Goal: Communication & Community: Answer question/provide support

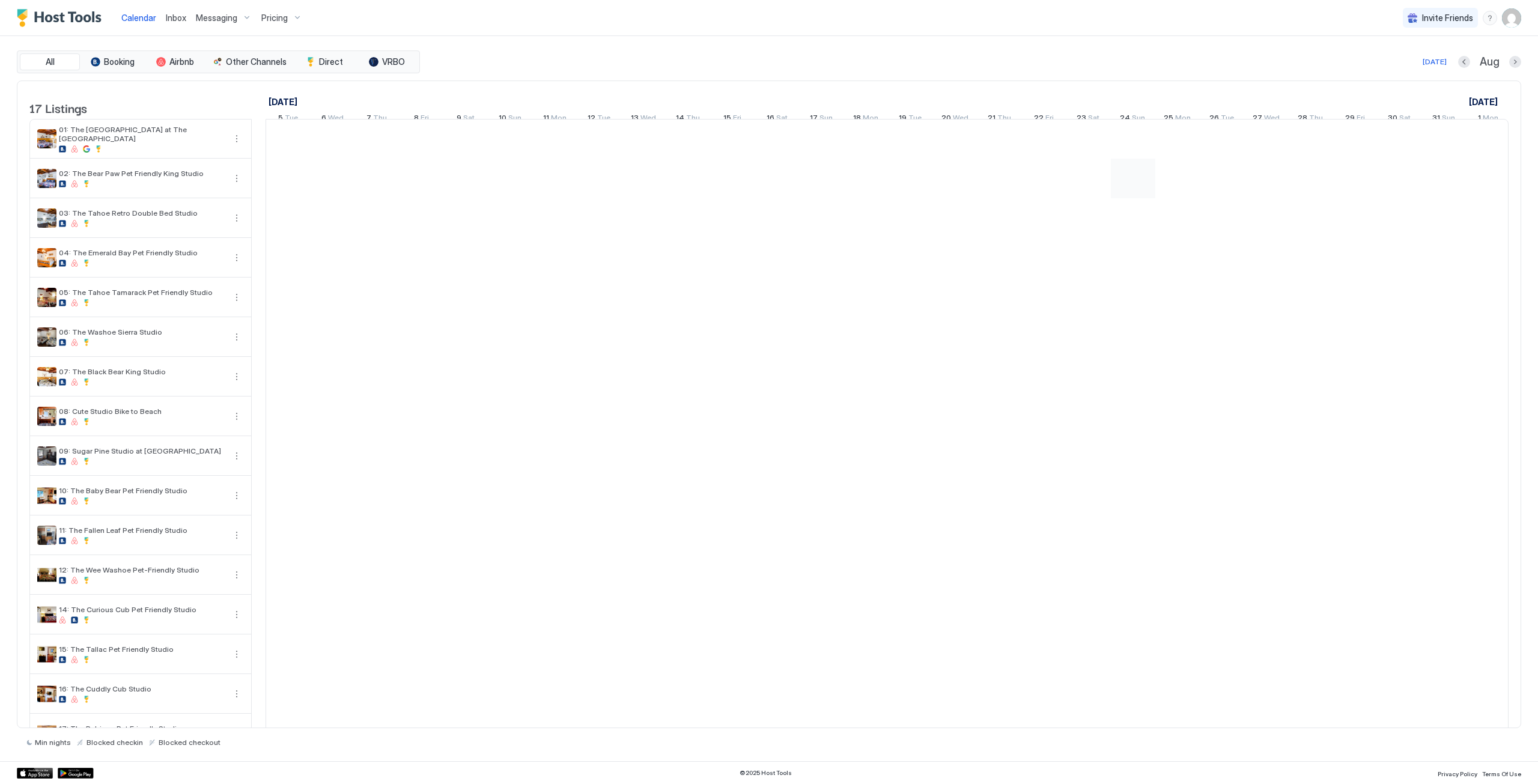
scroll to position [0, 667]
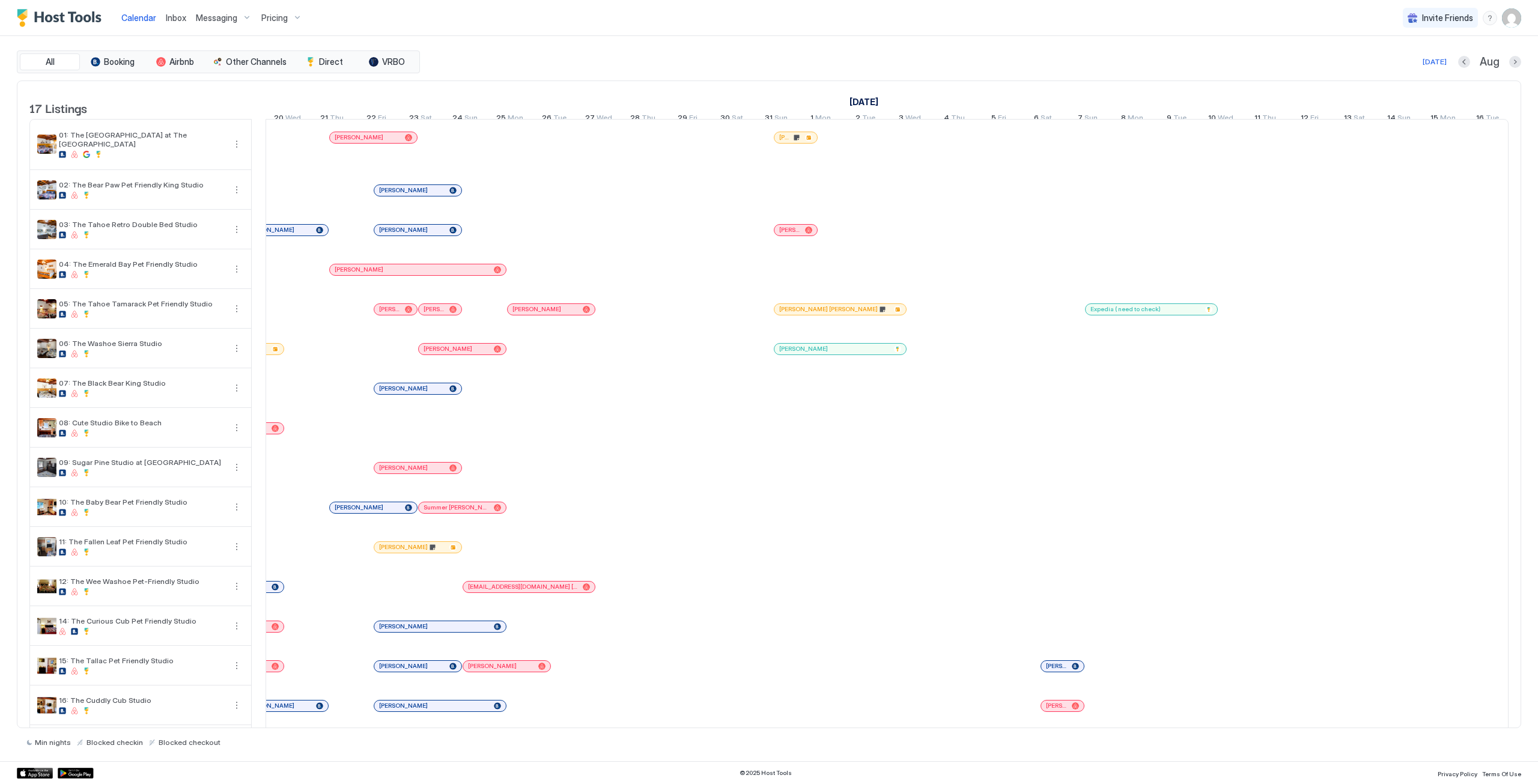
click at [206, 9] on div "Messaging" at bounding box center [224, 18] width 66 height 21
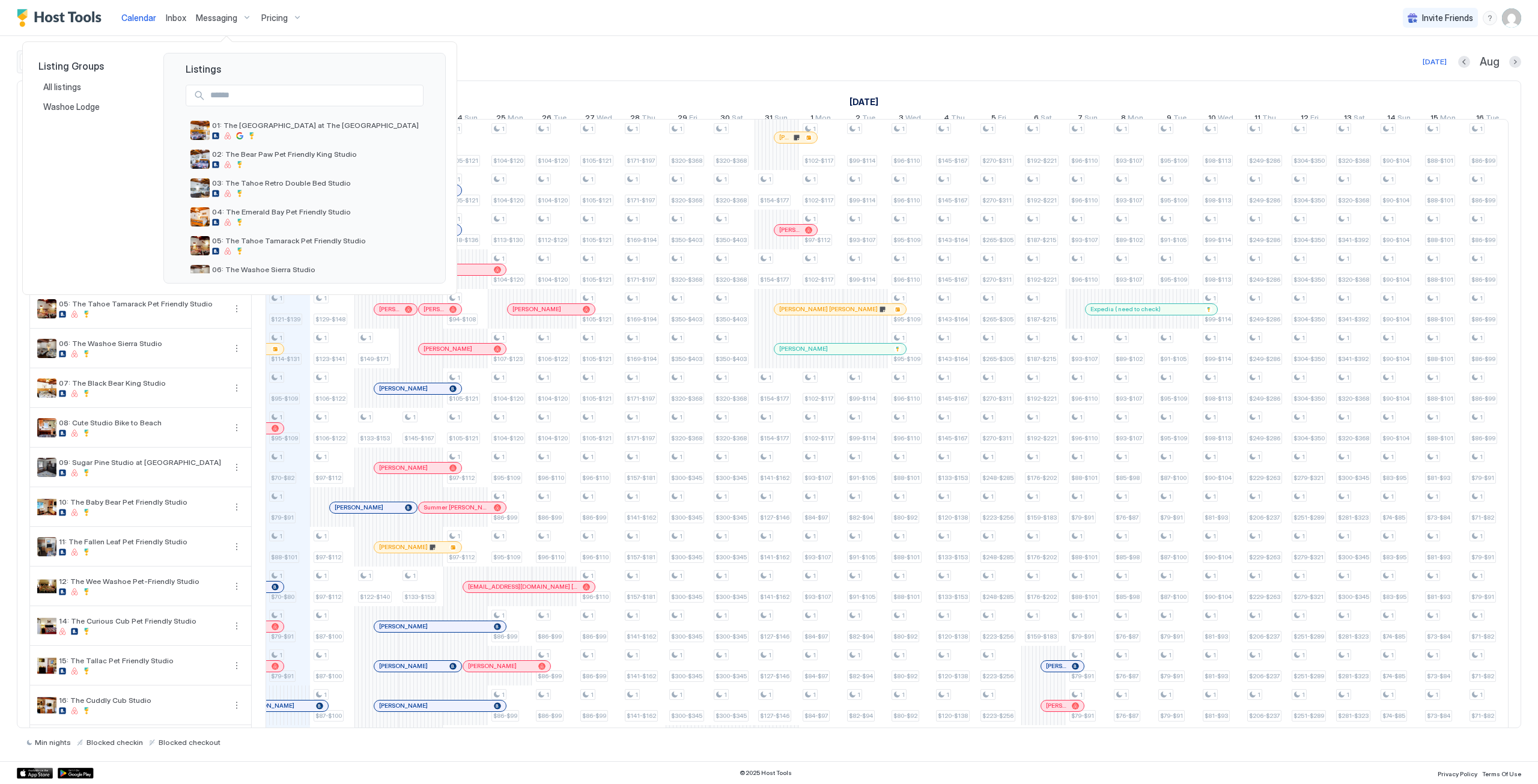
click at [174, 16] on div at bounding box center [769, 392] width 1538 height 784
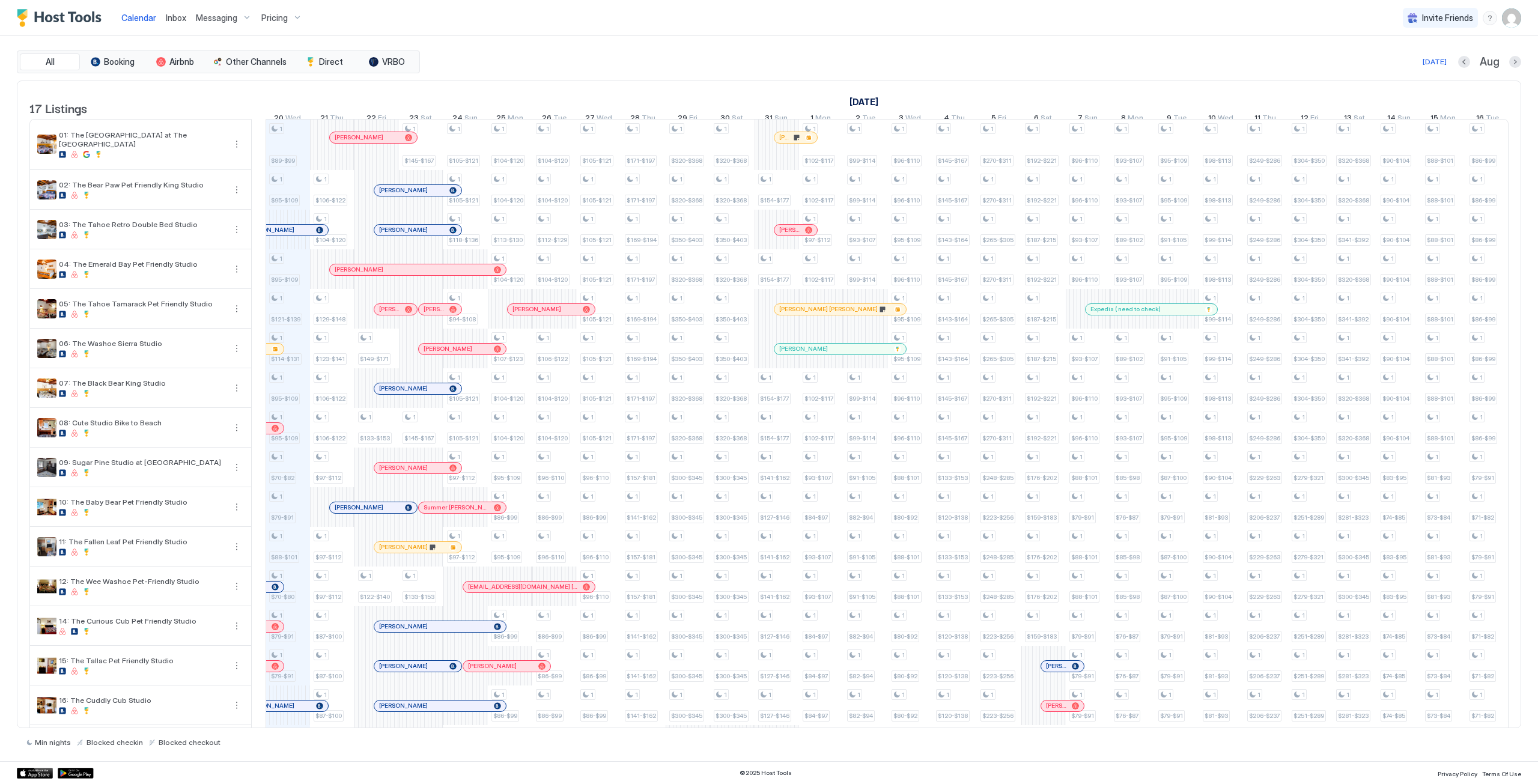
click at [174, 14] on span "Inbox" at bounding box center [176, 18] width 21 height 10
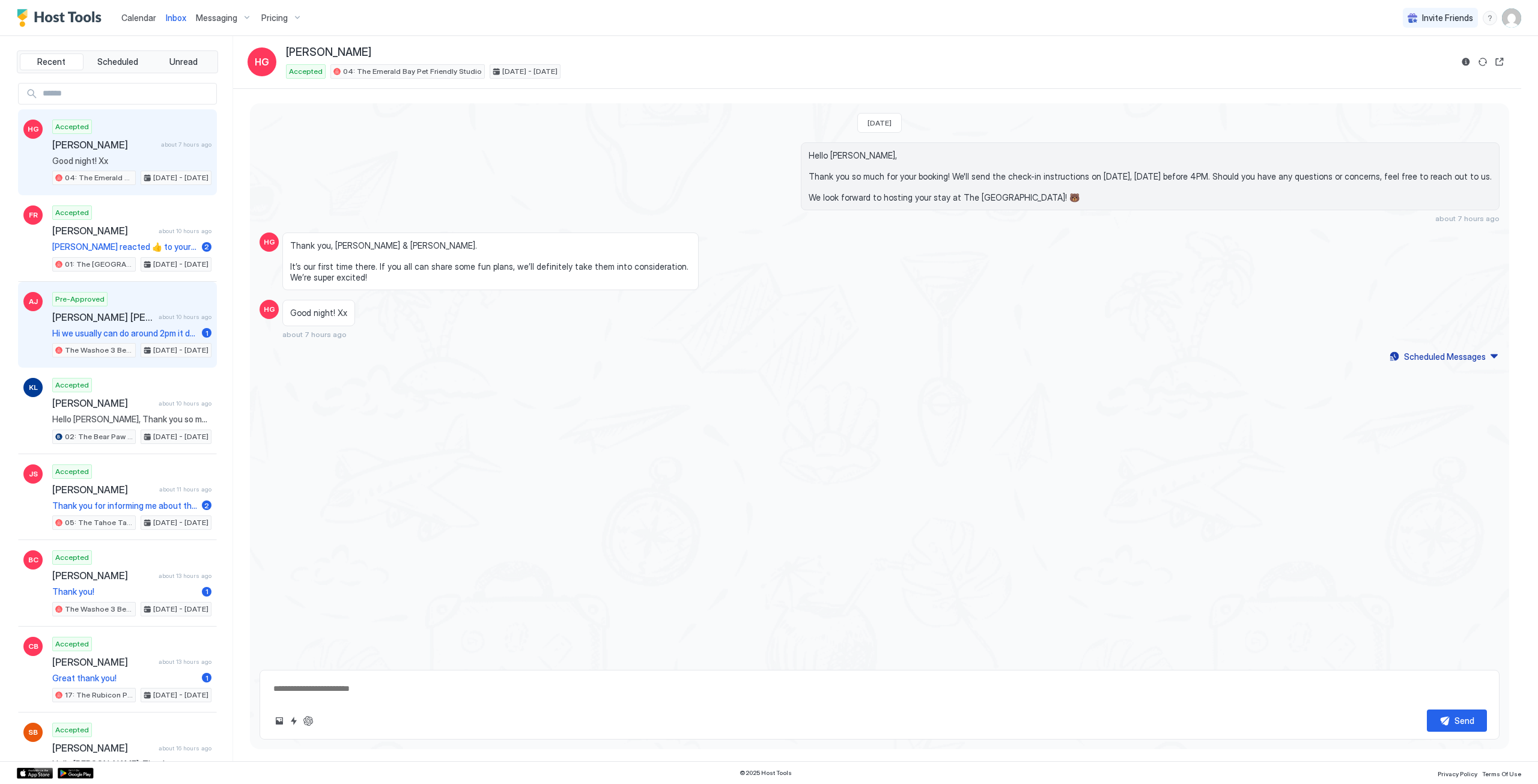
click at [136, 299] on div "Pre-Approved Andrea Juliana about 10 hours ago Hi we usually can do around 2pm …" at bounding box center [131, 325] width 159 height 66
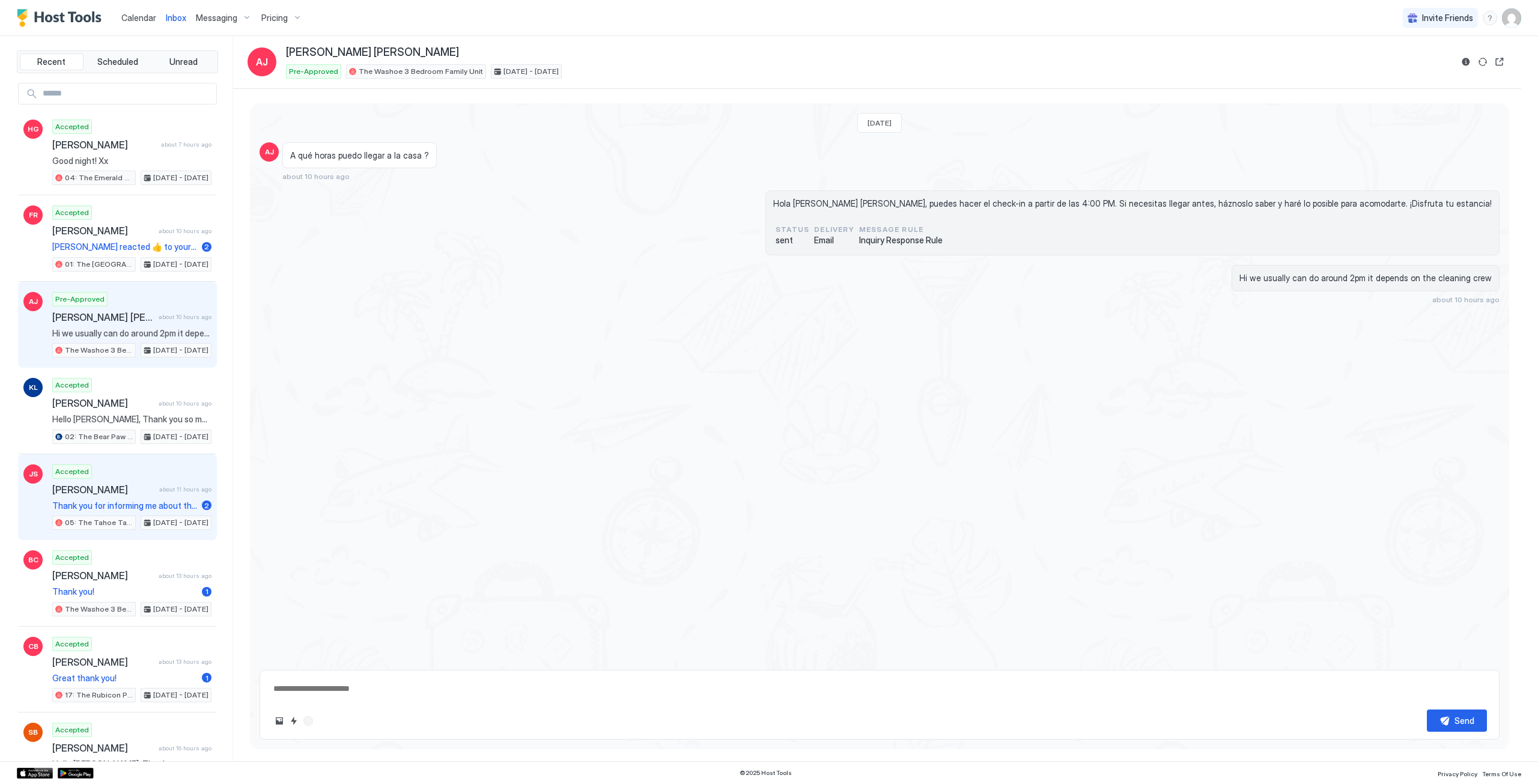
click at [113, 476] on div "Accepted Jonghyun Shin about 11 hours ago Thank you for informing me about that…" at bounding box center [131, 497] width 159 height 66
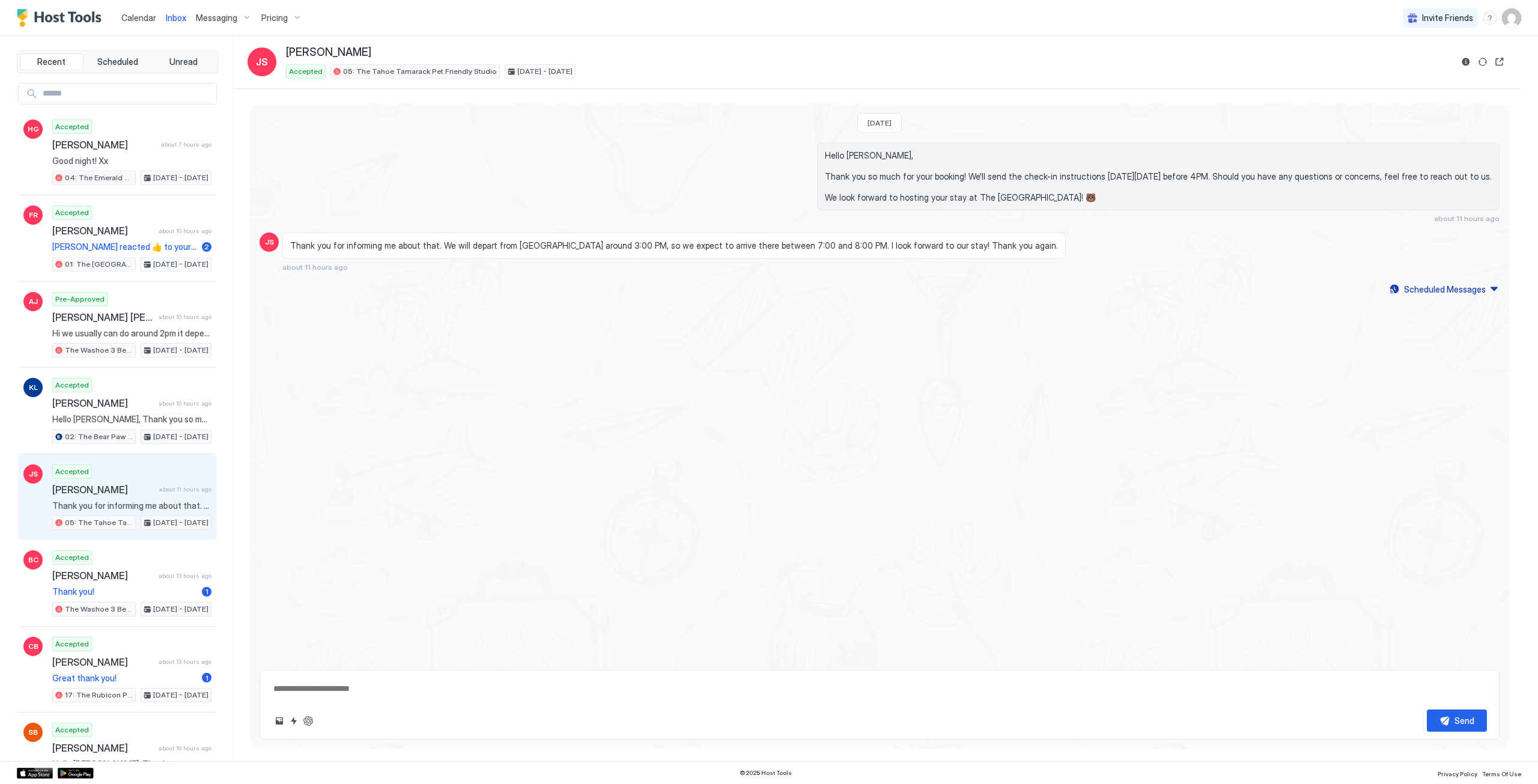
type textarea "*"
click at [133, 14] on span "Calendar" at bounding box center [139, 18] width 35 height 10
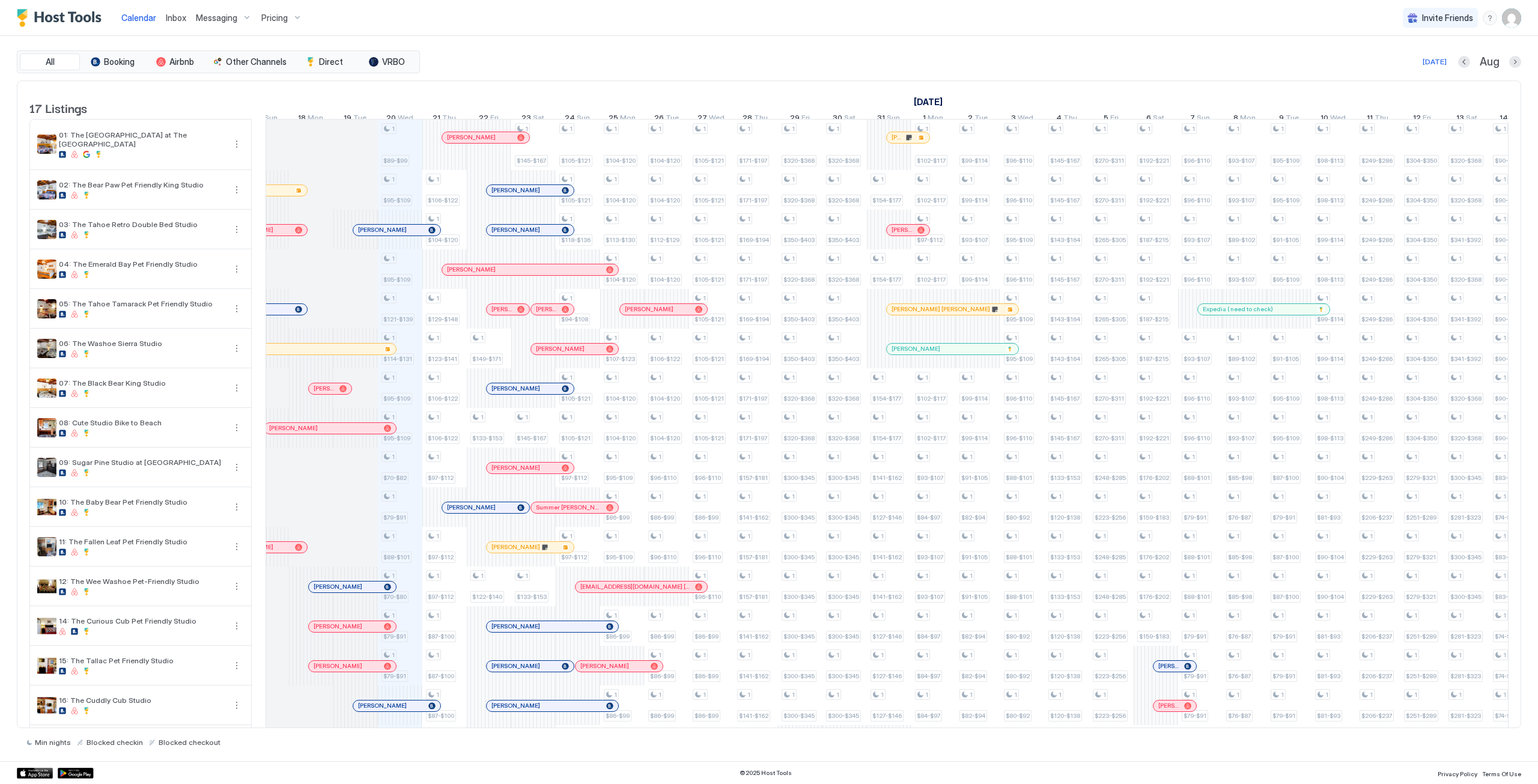
scroll to position [0, 541]
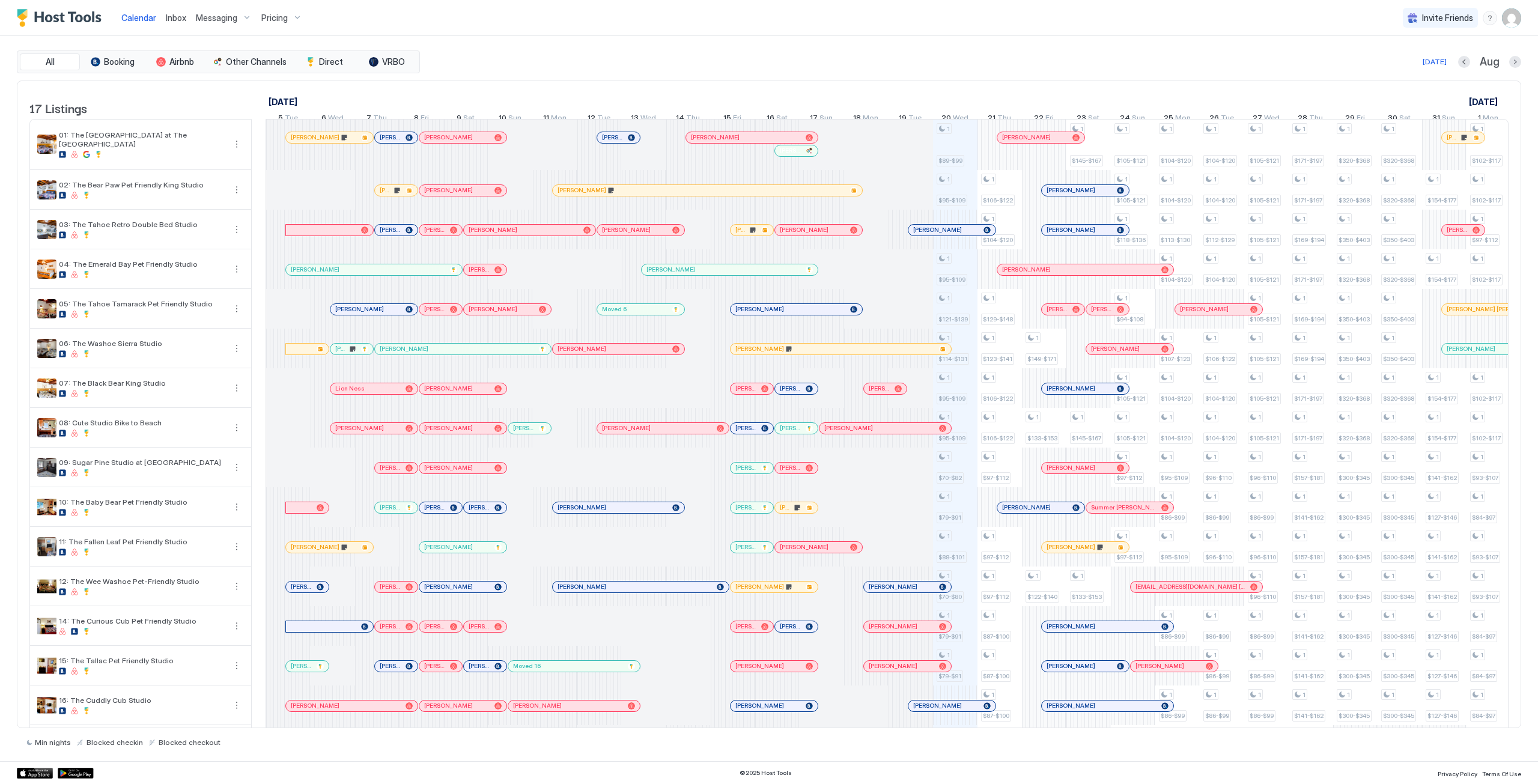
scroll to position [0, 667]
